Goal: Task Accomplishment & Management: Use online tool/utility

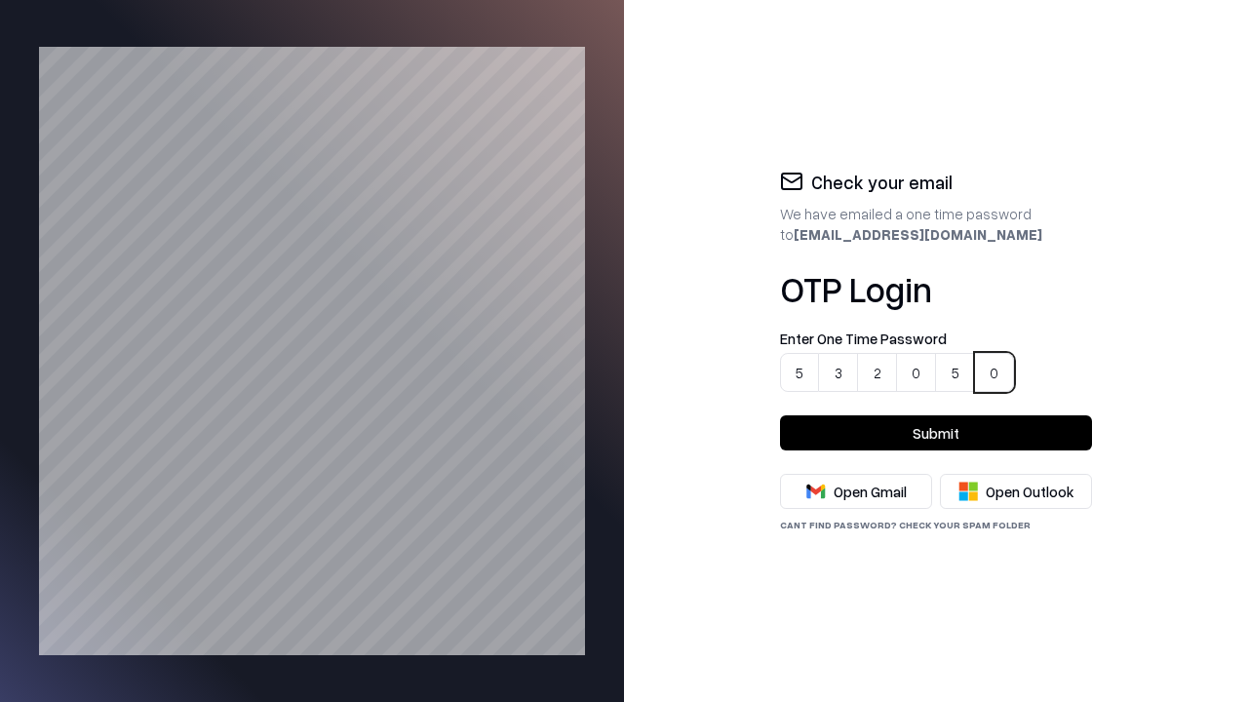
type input "******"
click at [936, 433] on button "Submit" at bounding box center [936, 432] width 312 height 35
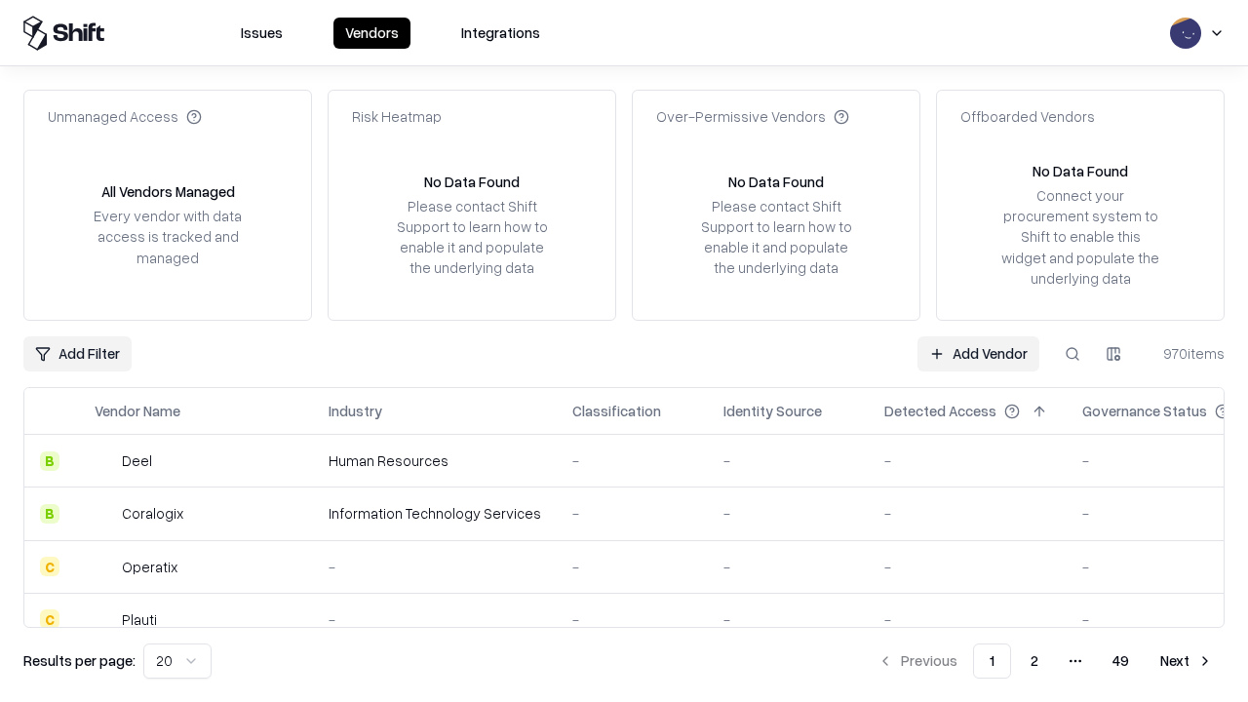
click at [979, 353] on link "Add Vendor" at bounding box center [979, 353] width 122 height 35
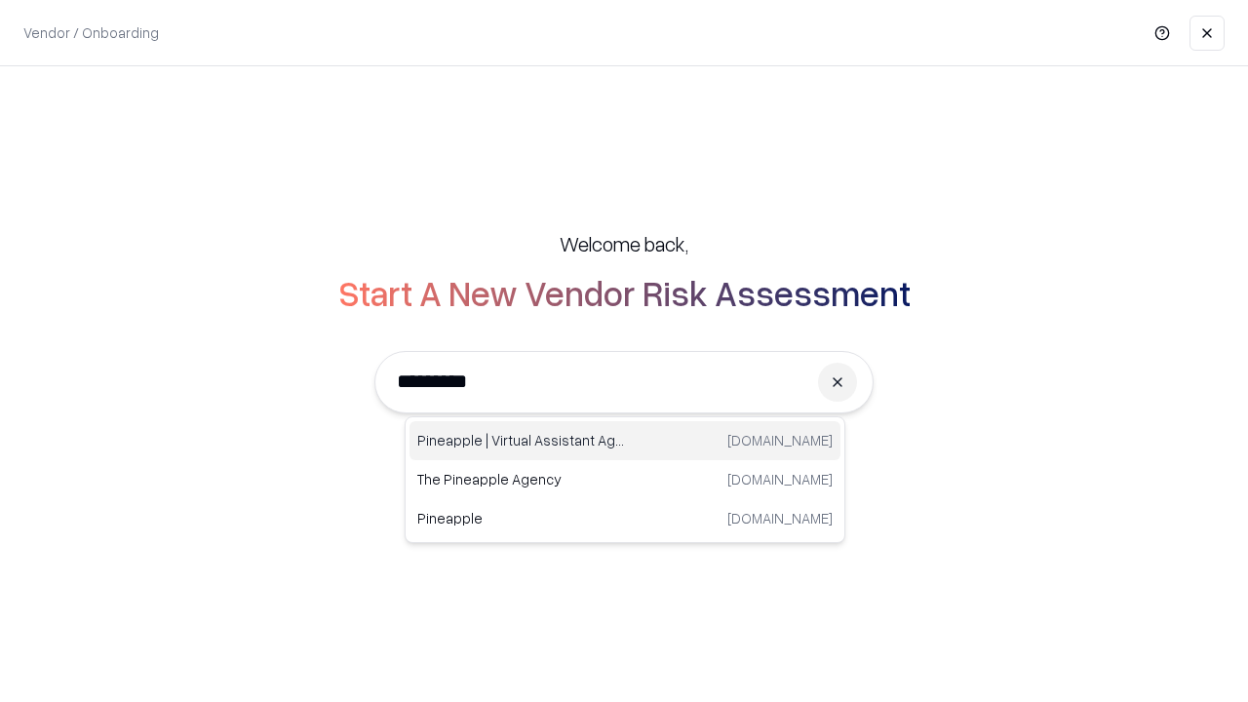
click at [625, 441] on div "Pineapple | Virtual Assistant Agency [DOMAIN_NAME]" at bounding box center [625, 440] width 431 height 39
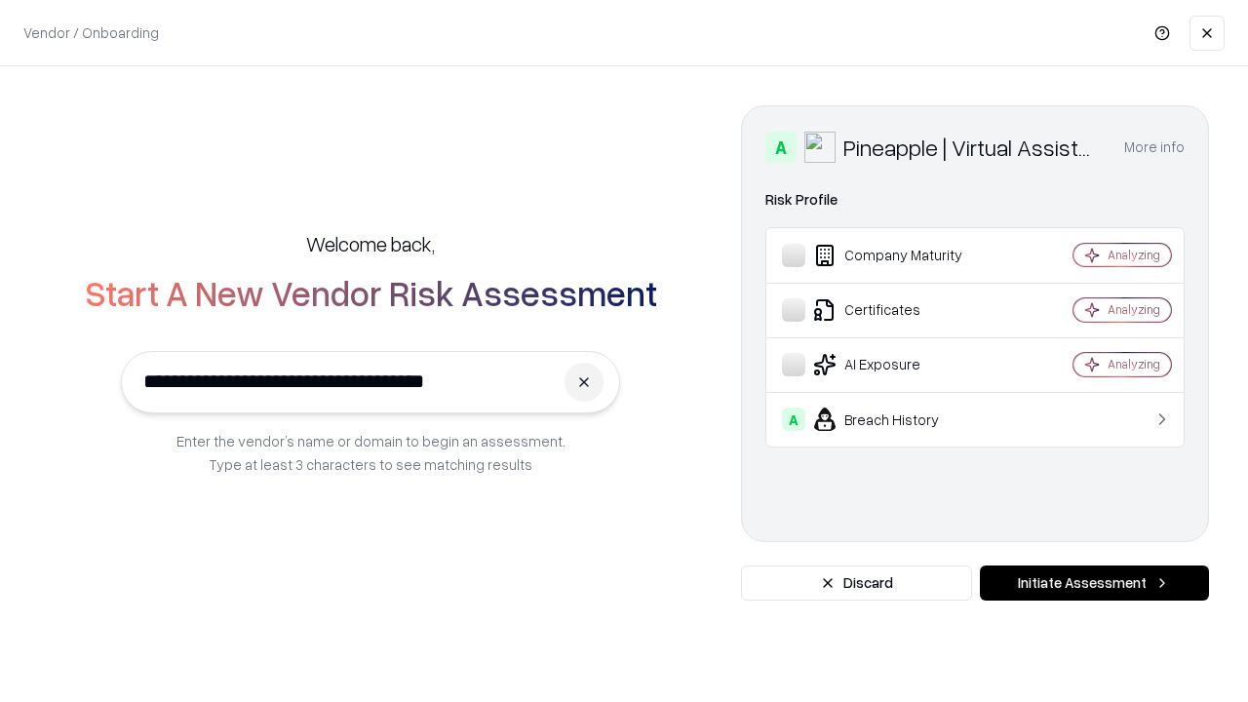
type input "**********"
click at [1094, 583] on button "Initiate Assessment" at bounding box center [1094, 583] width 229 height 35
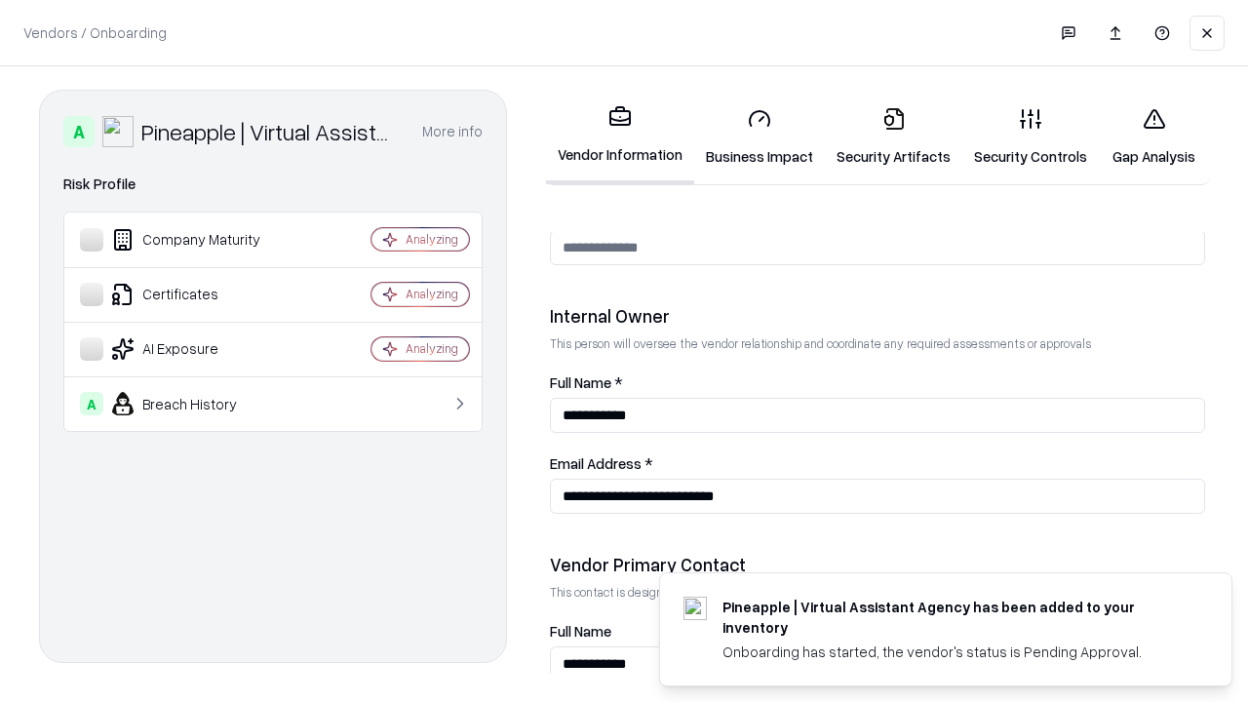
scroll to position [1010, 0]
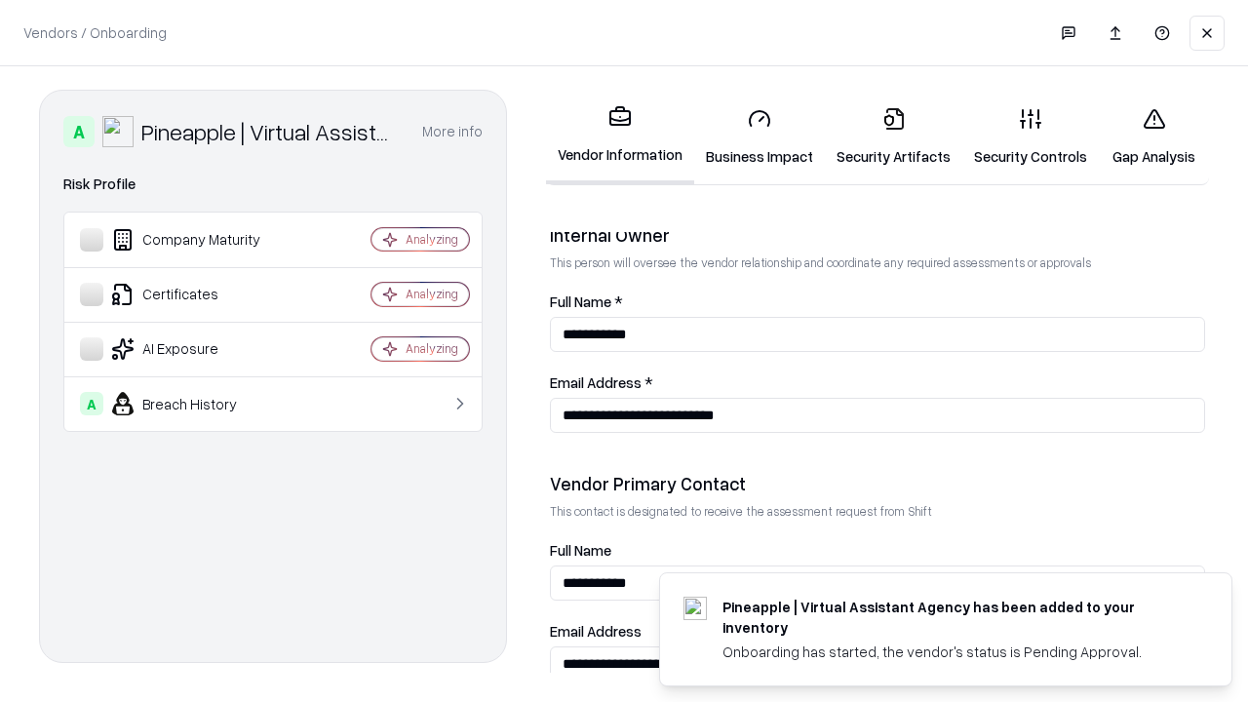
click at [753, 137] on link "Business Impact" at bounding box center [759, 137] width 131 height 91
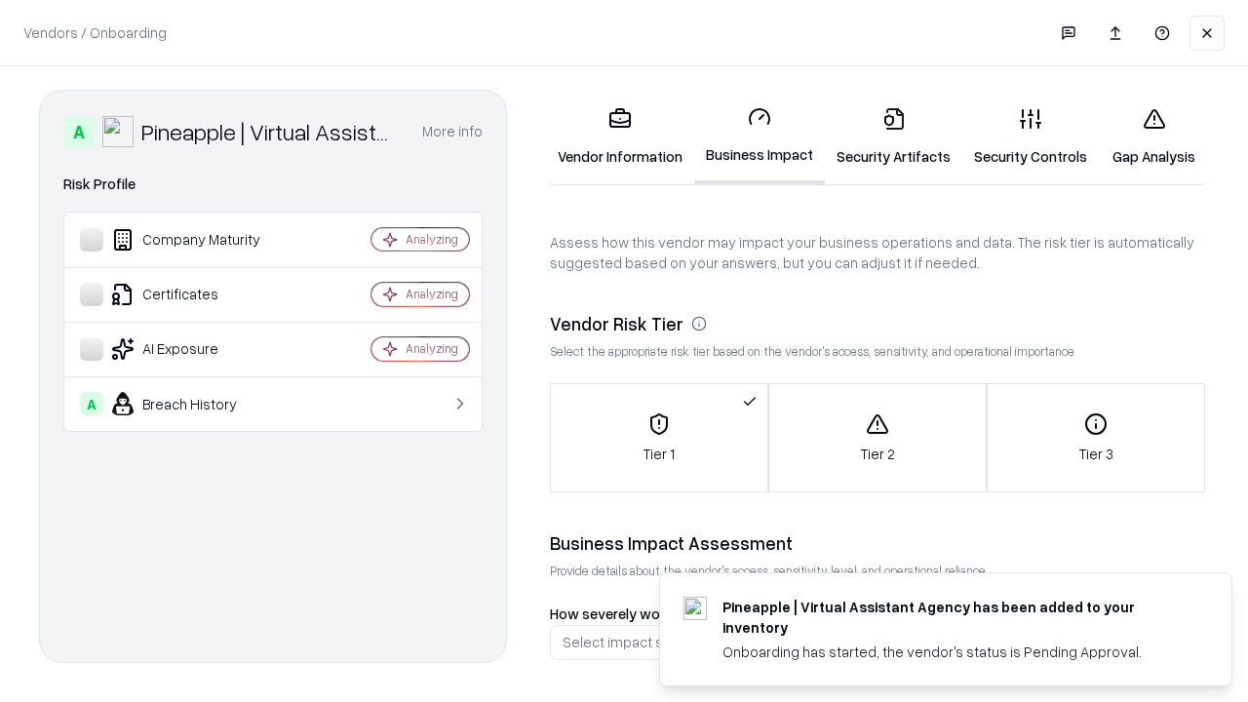
click at [882, 137] on link "Security Artifacts" at bounding box center [893, 137] width 137 height 91
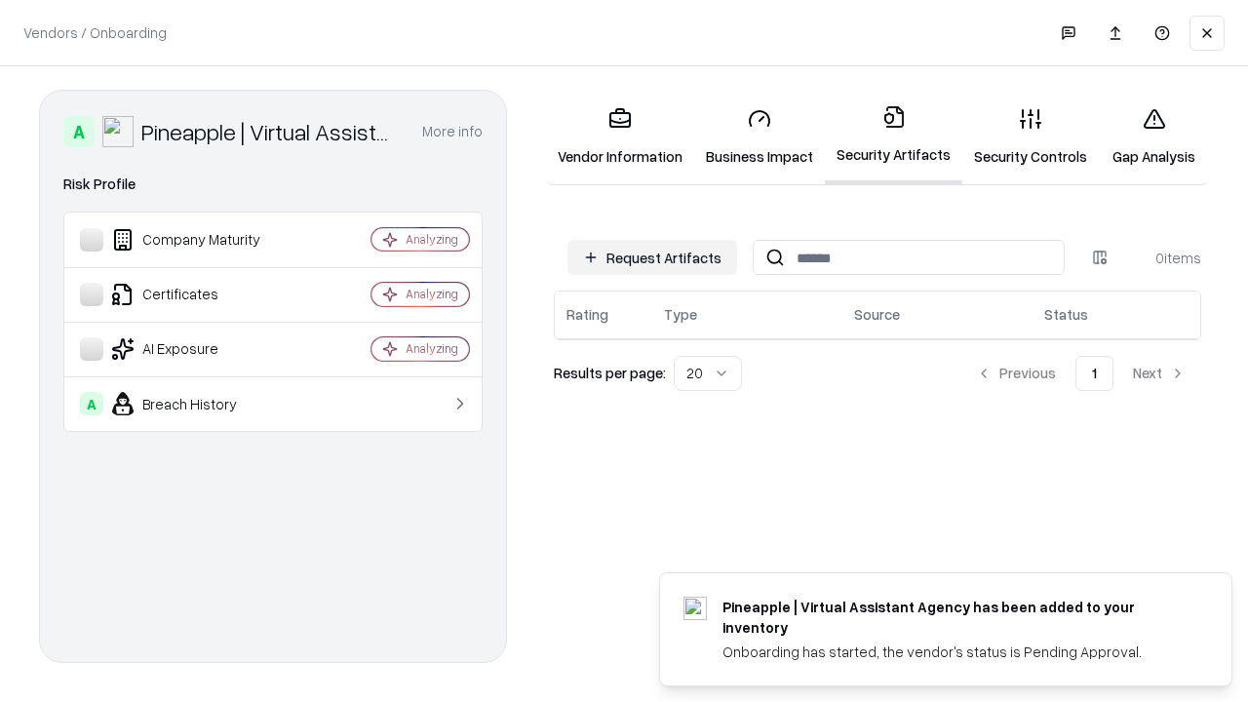
click at [655, 257] on button "Request Artifacts" at bounding box center [652, 257] width 170 height 35
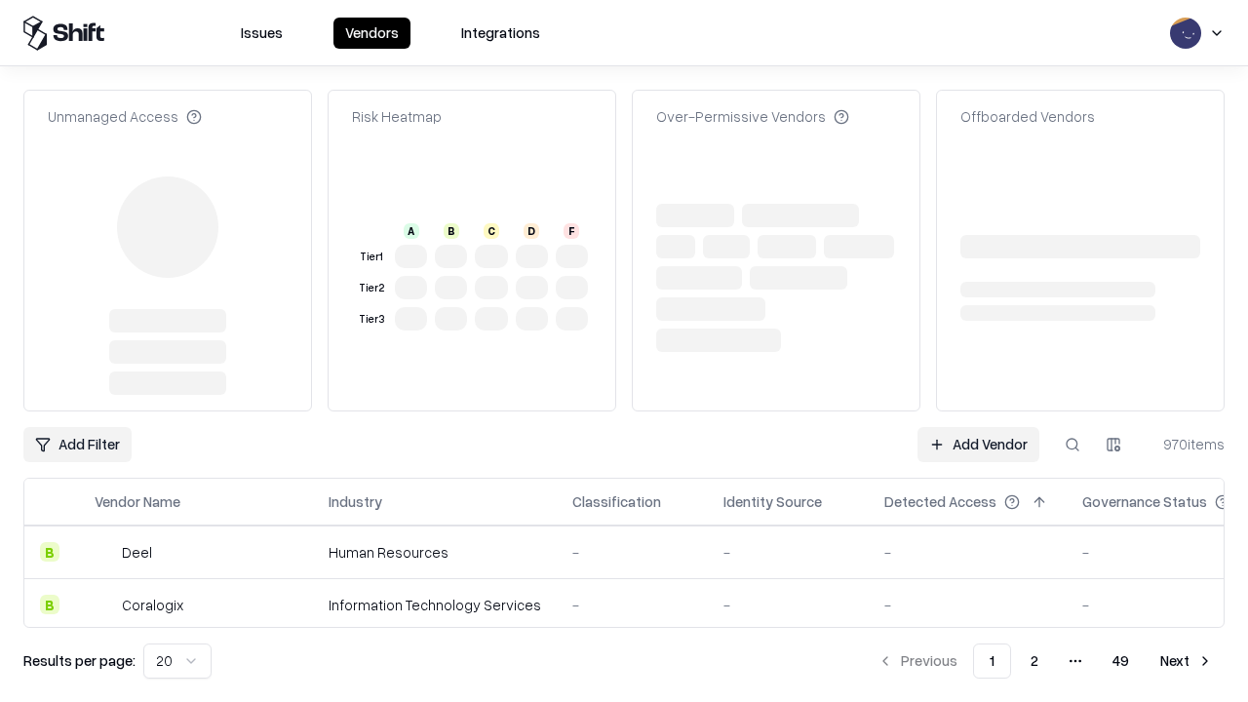
click at [979, 445] on link "Add Vendor" at bounding box center [979, 444] width 122 height 35
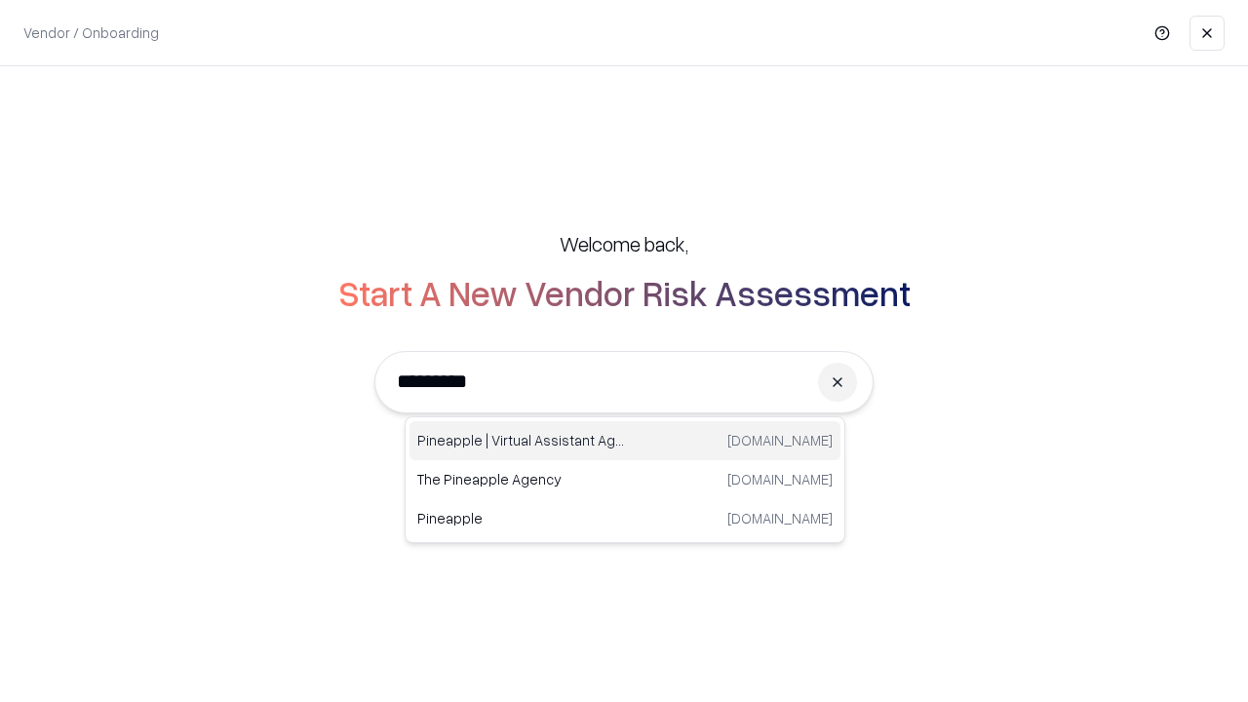
click at [625, 441] on div "Pineapple | Virtual Assistant Agency [DOMAIN_NAME]" at bounding box center [625, 440] width 431 height 39
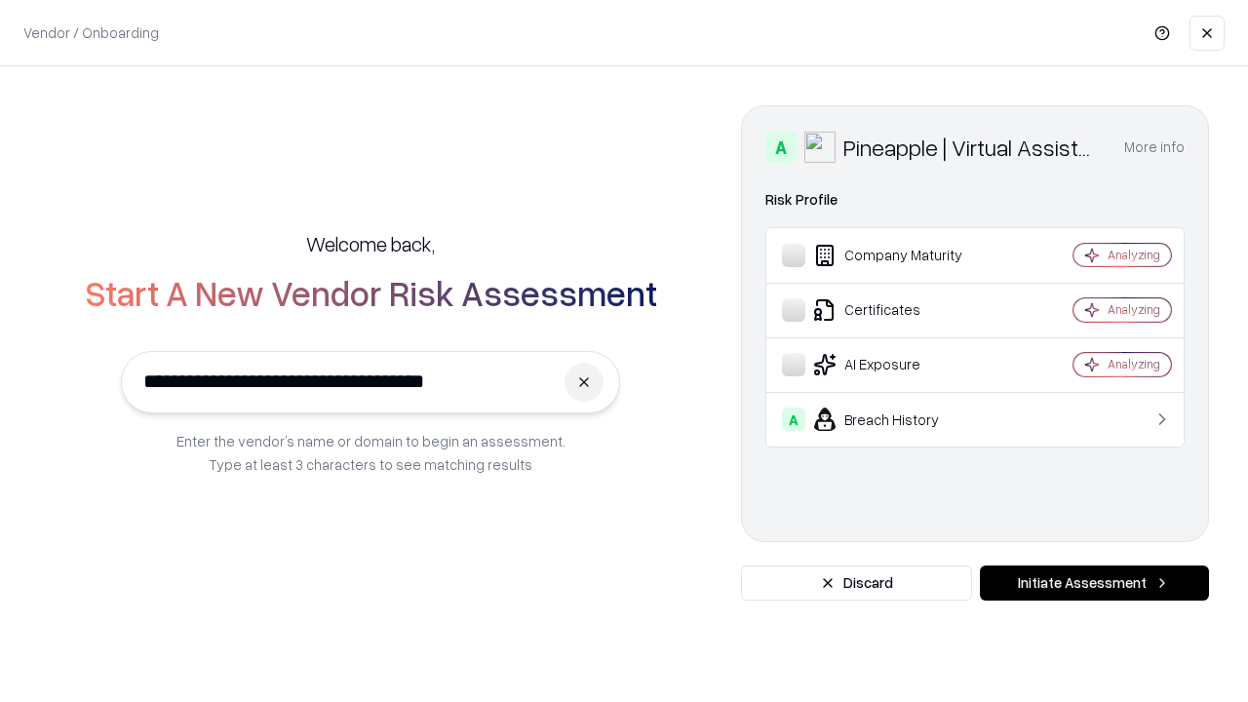
type input "**********"
click at [1094, 583] on button "Initiate Assessment" at bounding box center [1094, 583] width 229 height 35
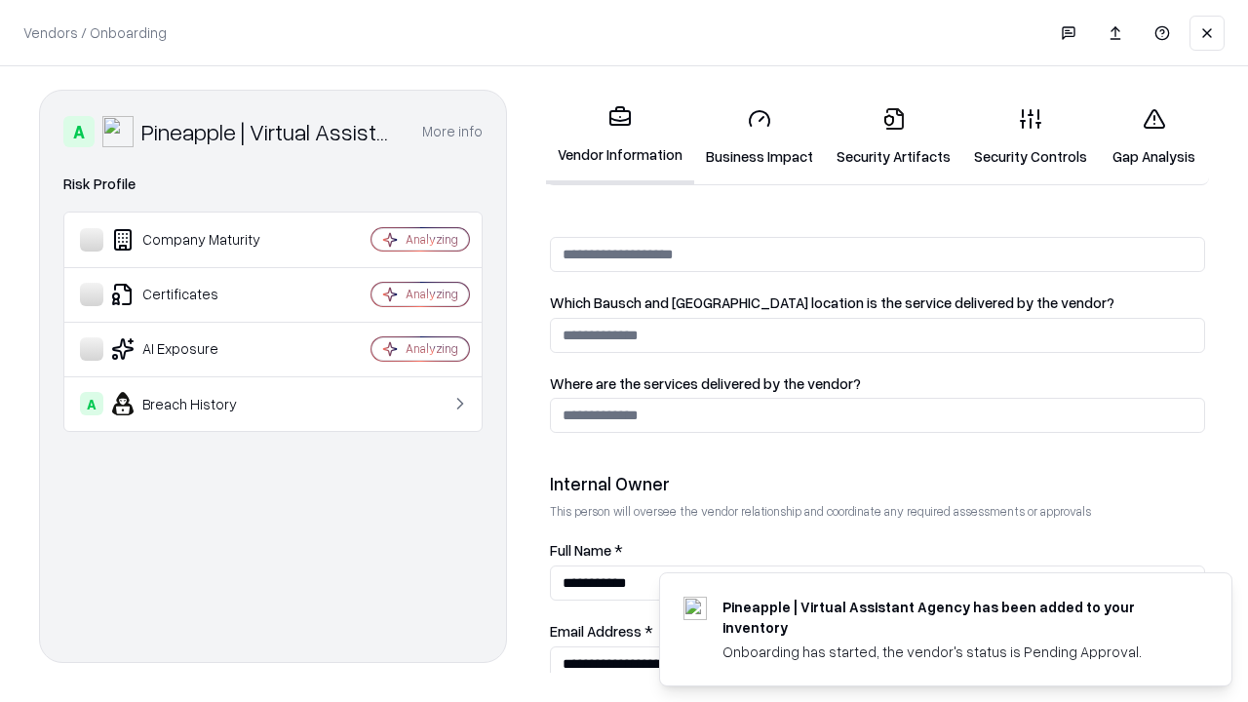
scroll to position [1010, 0]
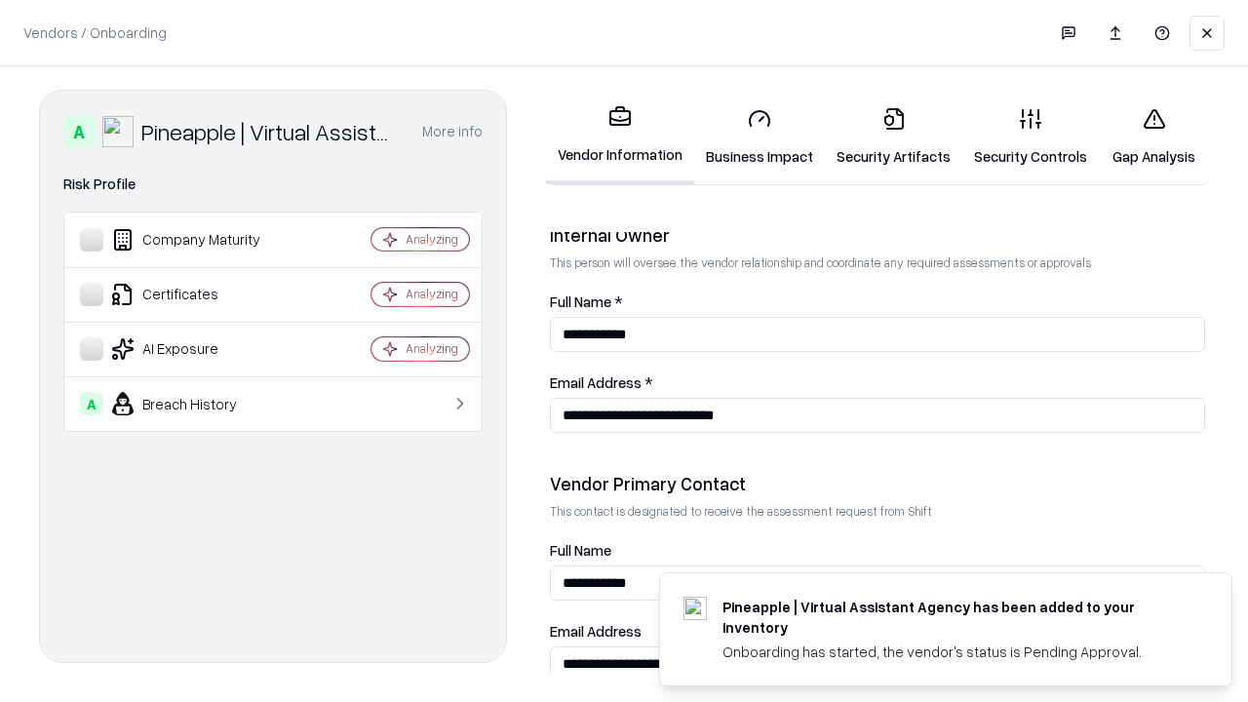
click at [1145, 137] on link "Gap Analysis" at bounding box center [1154, 137] width 110 height 91
